Goal: Task Accomplishment & Management: Manage account settings

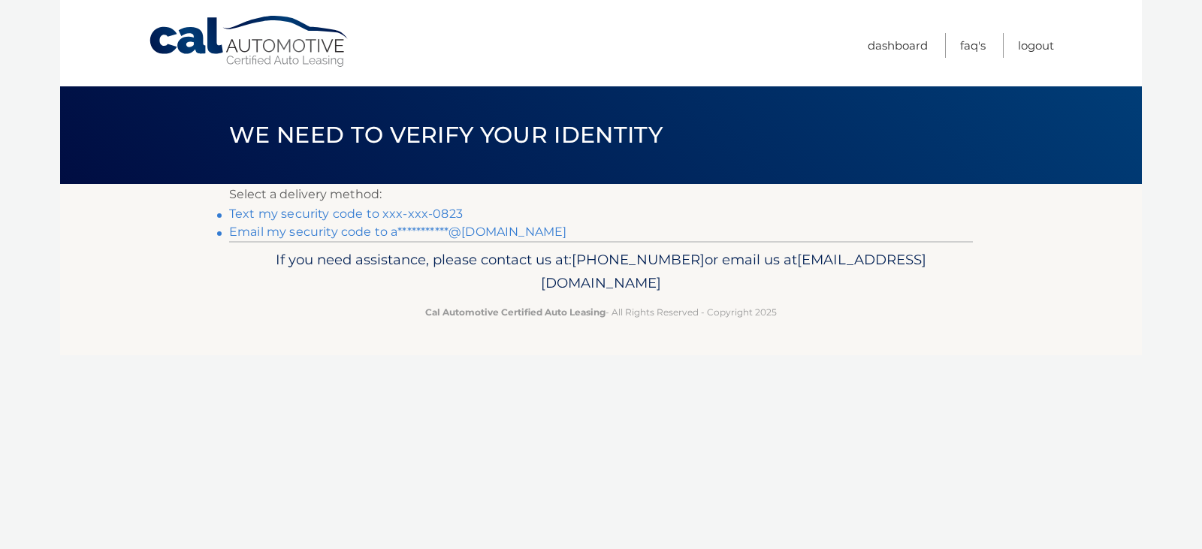
click at [334, 210] on link "Text my security code to xxx-xxx-0823" at bounding box center [346, 214] width 234 height 14
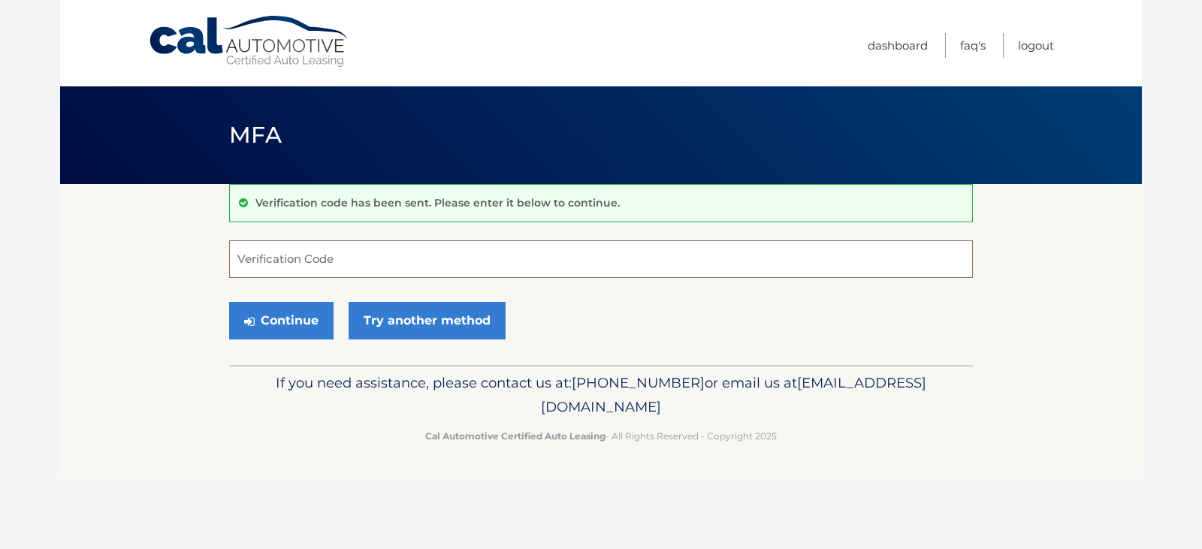
click at [390, 262] on input "Verification Code" at bounding box center [601, 259] width 744 height 38
type input "698116"
click at [301, 317] on button "Continue" at bounding box center [281, 321] width 104 height 38
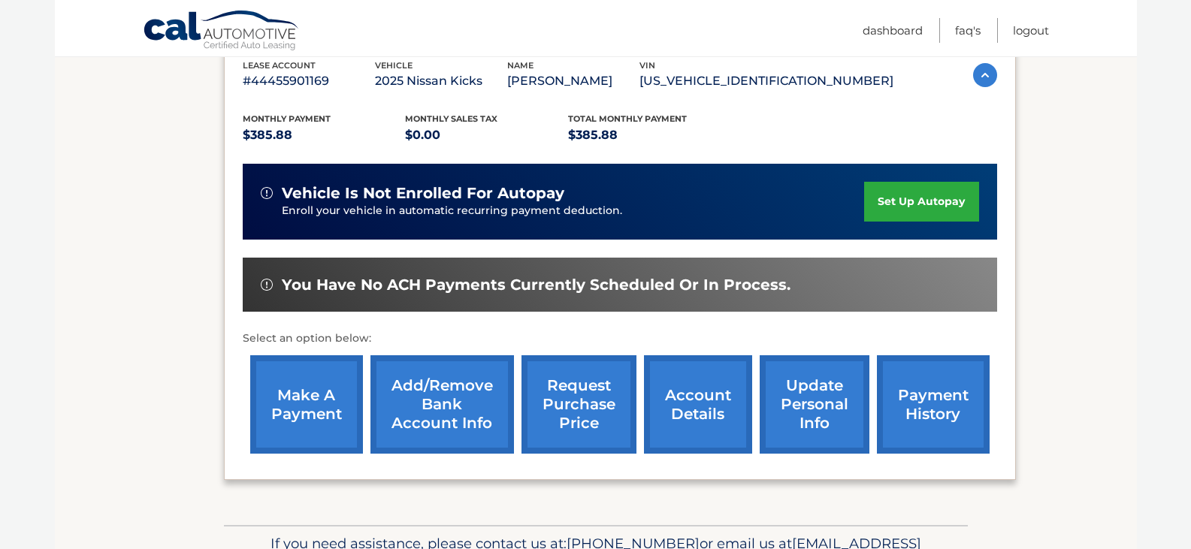
scroll to position [301, 0]
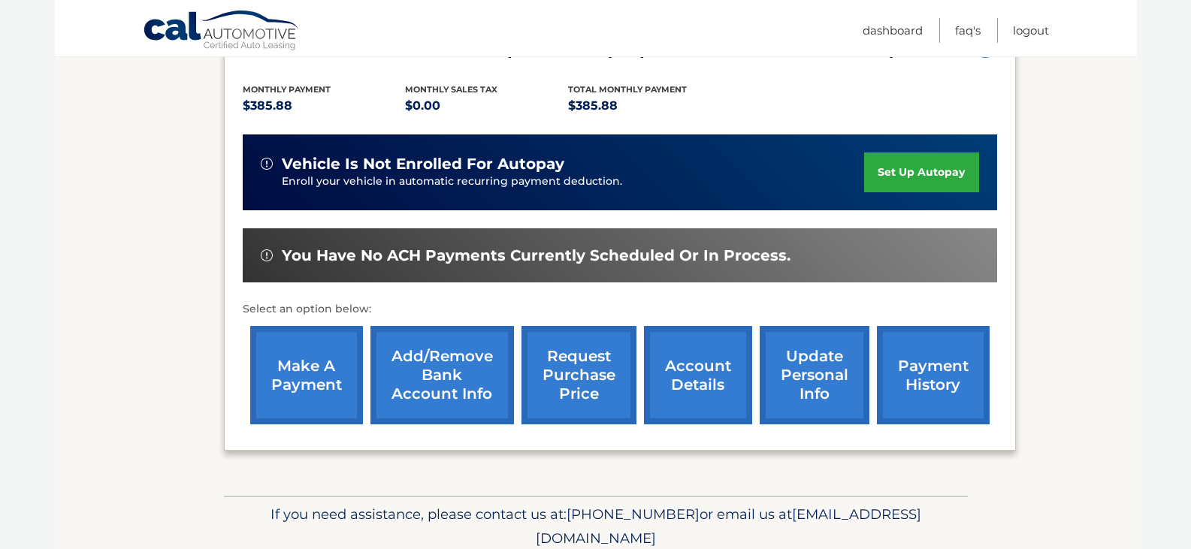
click at [303, 370] on link "make a payment" at bounding box center [306, 375] width 113 height 98
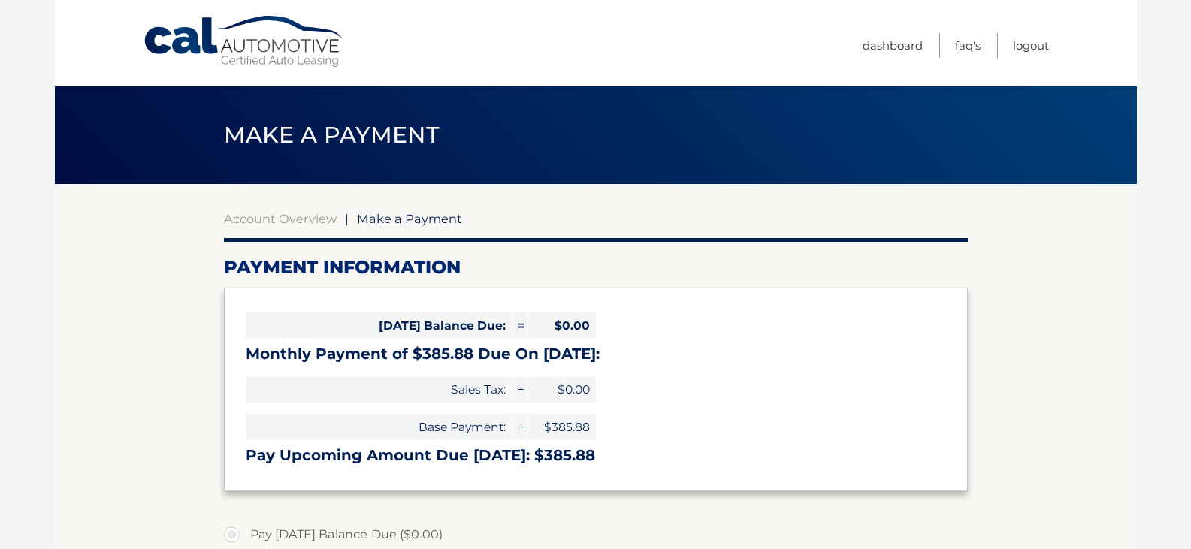
select select "NjVmODk3YWMtOGVlYi00ODIwLTk4YTAtMmEwOTQ1NzA1MTA1"
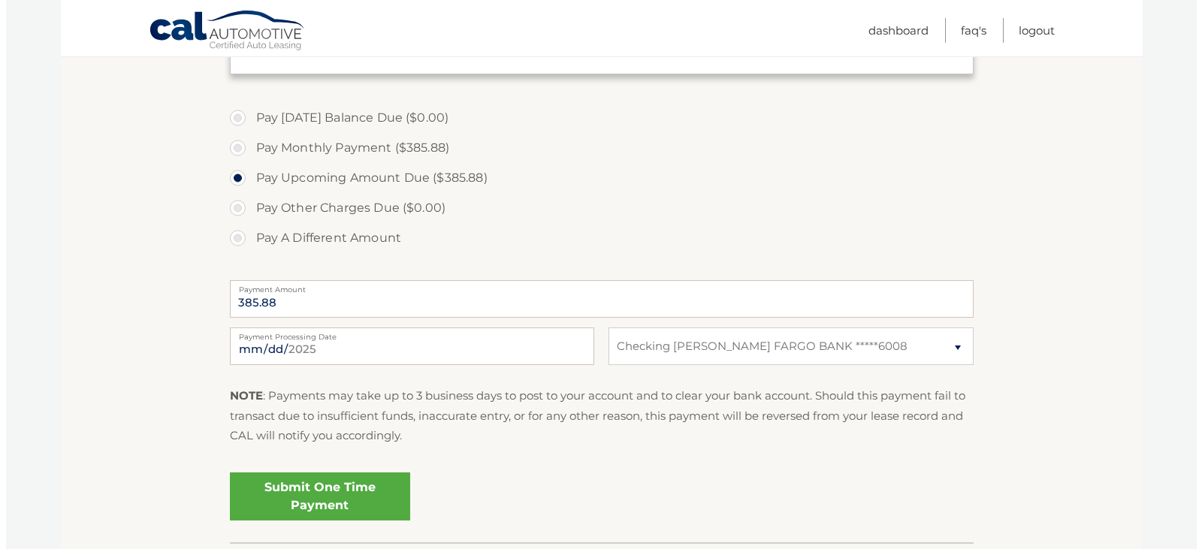
scroll to position [451, 0]
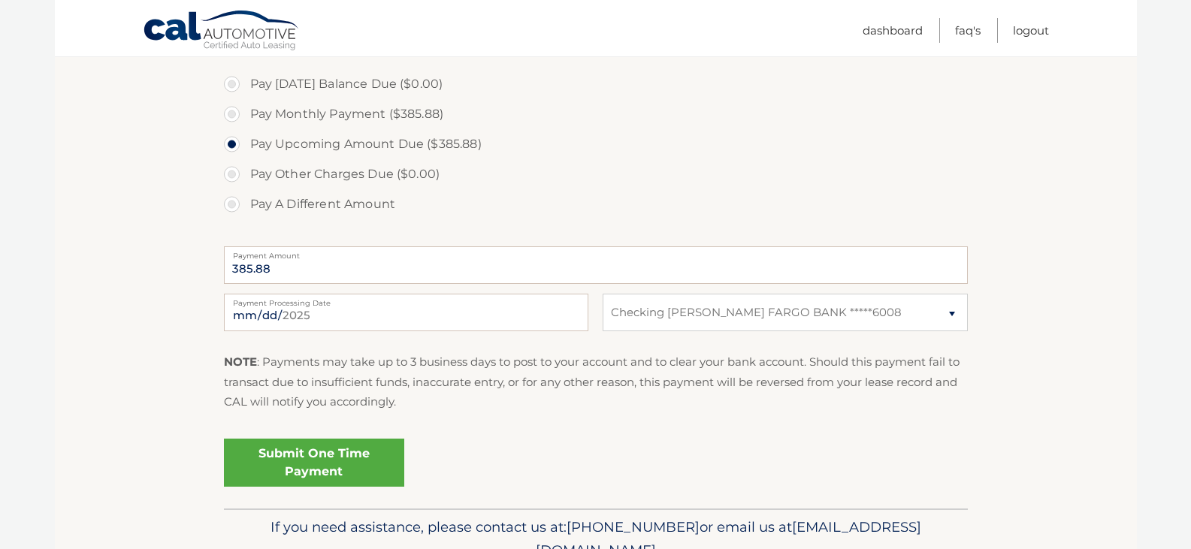
click at [324, 468] on link "Submit One Time Payment" at bounding box center [314, 463] width 180 height 48
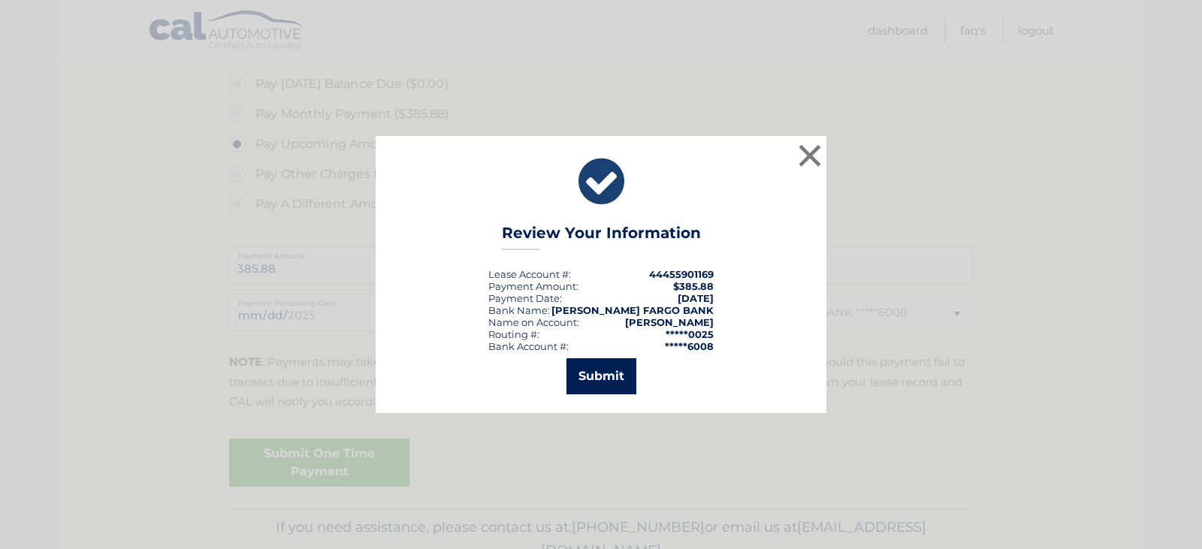
click at [580, 376] on button "Submit" at bounding box center [602, 376] width 70 height 36
